Goal: Task Accomplishment & Management: Use online tool/utility

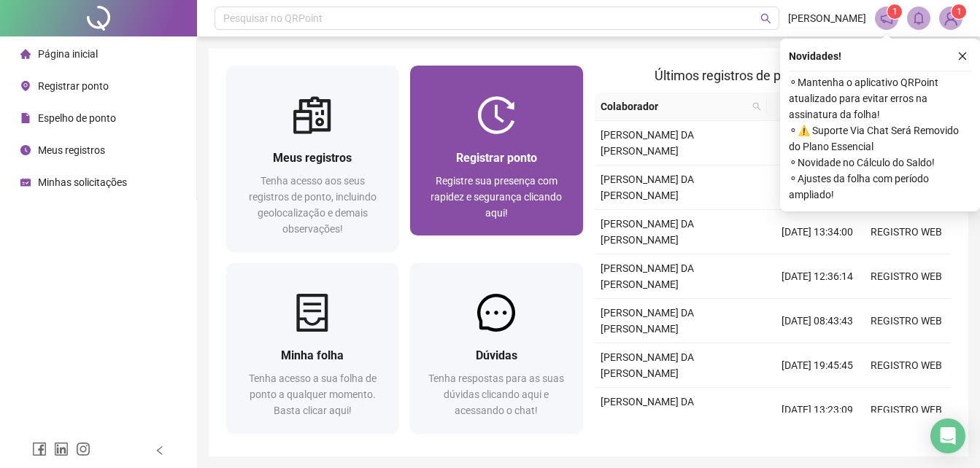
click at [482, 112] on img at bounding box center [496, 115] width 38 height 38
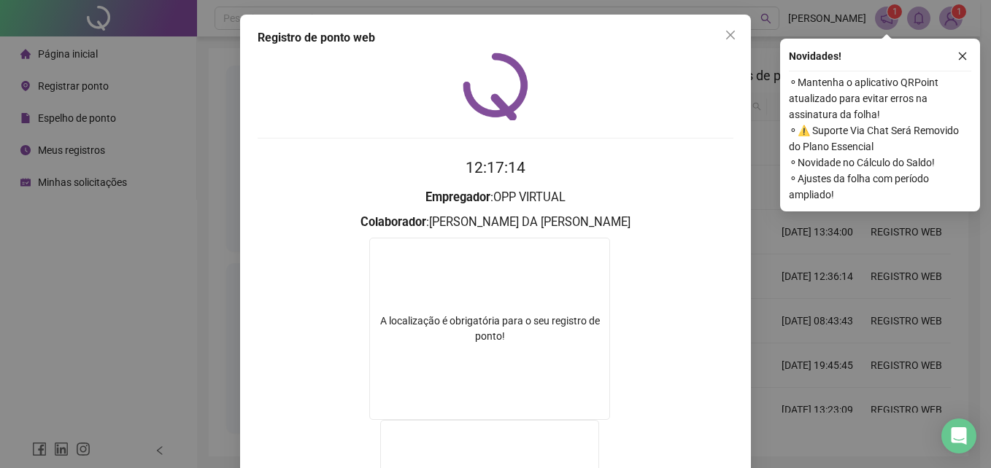
click at [725, 38] on icon "close" at bounding box center [731, 35] width 12 height 12
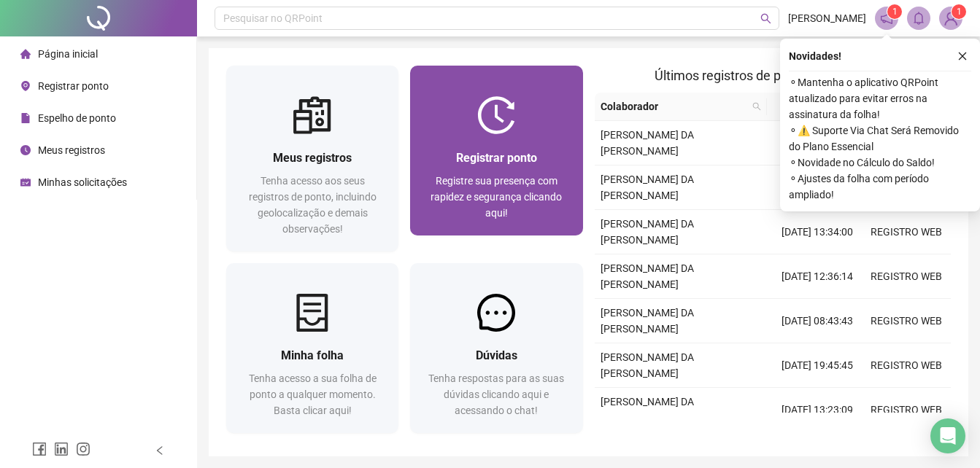
click at [532, 117] on div at bounding box center [496, 115] width 172 height 38
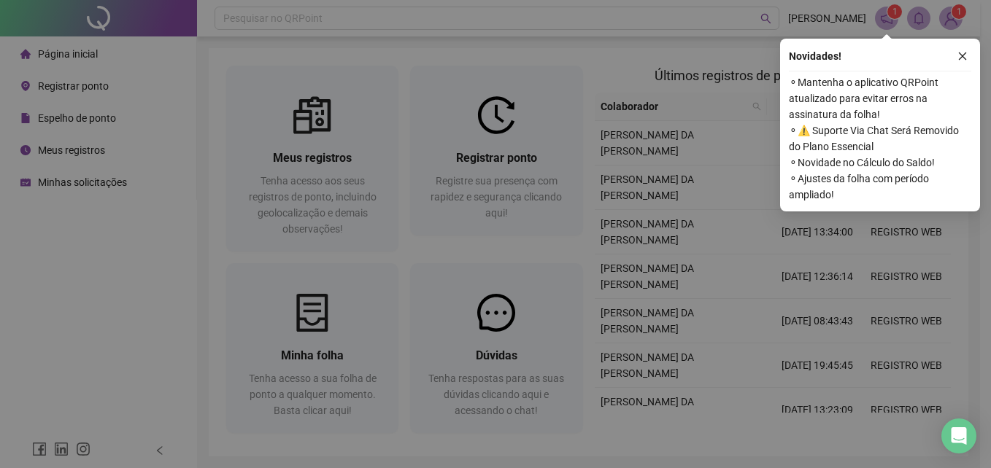
click at [526, 115] on img at bounding box center [496, 87] width 66 height 68
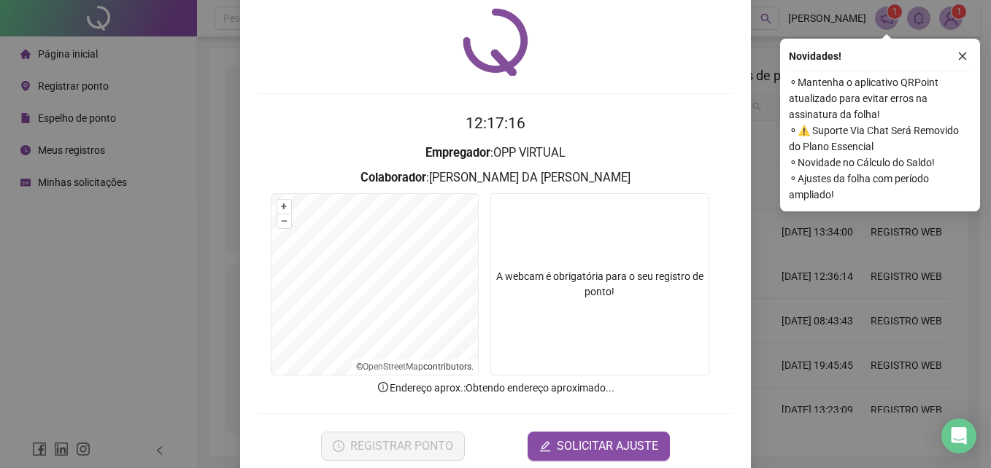
scroll to position [69, 0]
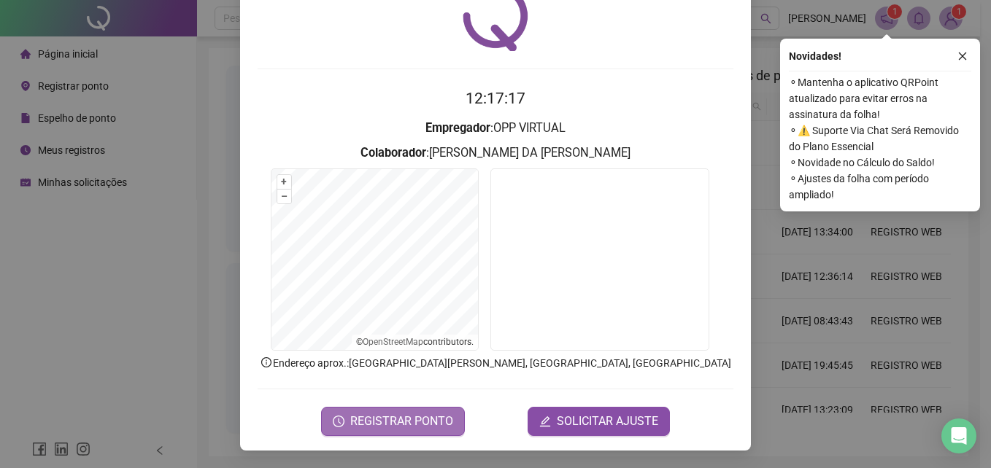
click at [436, 415] on span "REGISTRAR PONTO" at bounding box center [401, 422] width 103 height 18
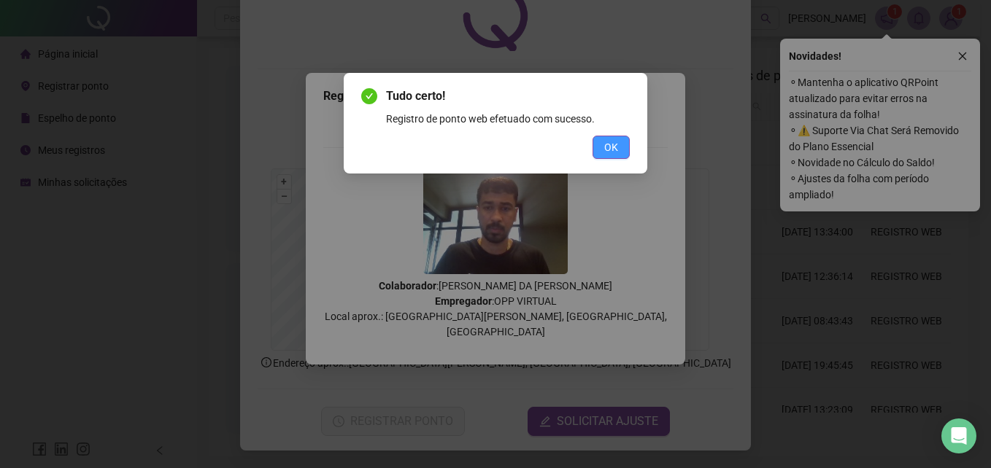
click at [622, 139] on button "OK" at bounding box center [610, 147] width 37 height 23
